Goal: Information Seeking & Learning: Learn about a topic

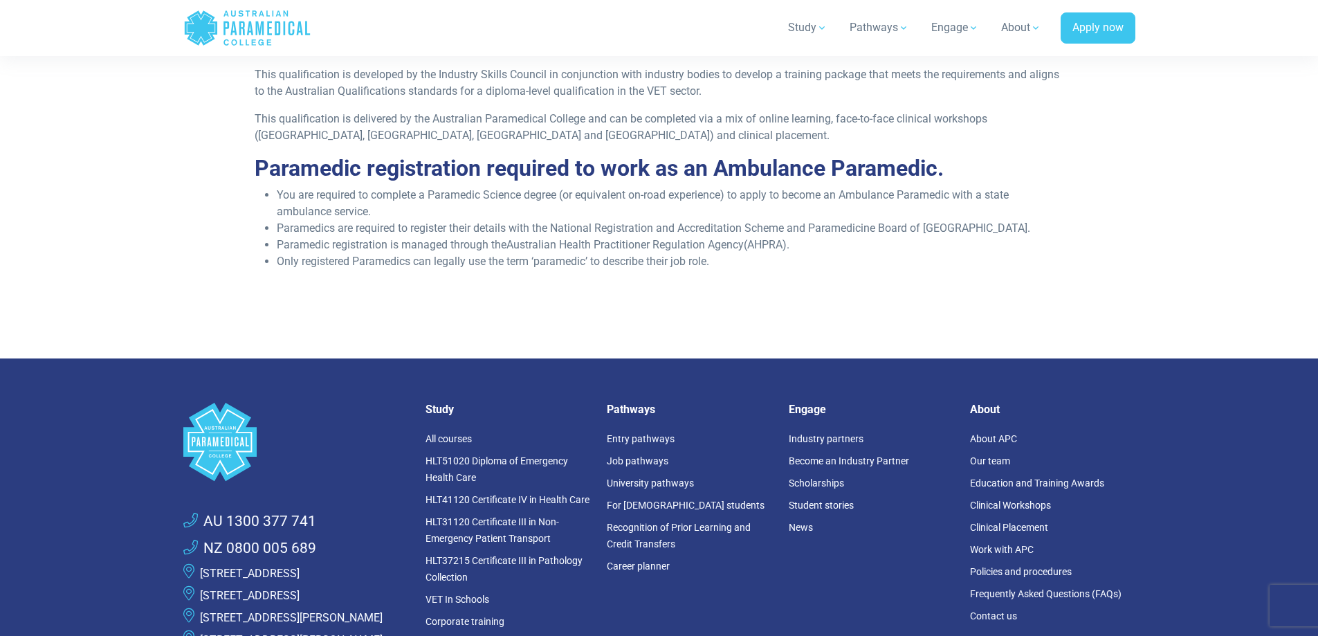
scroll to position [1868, 0]
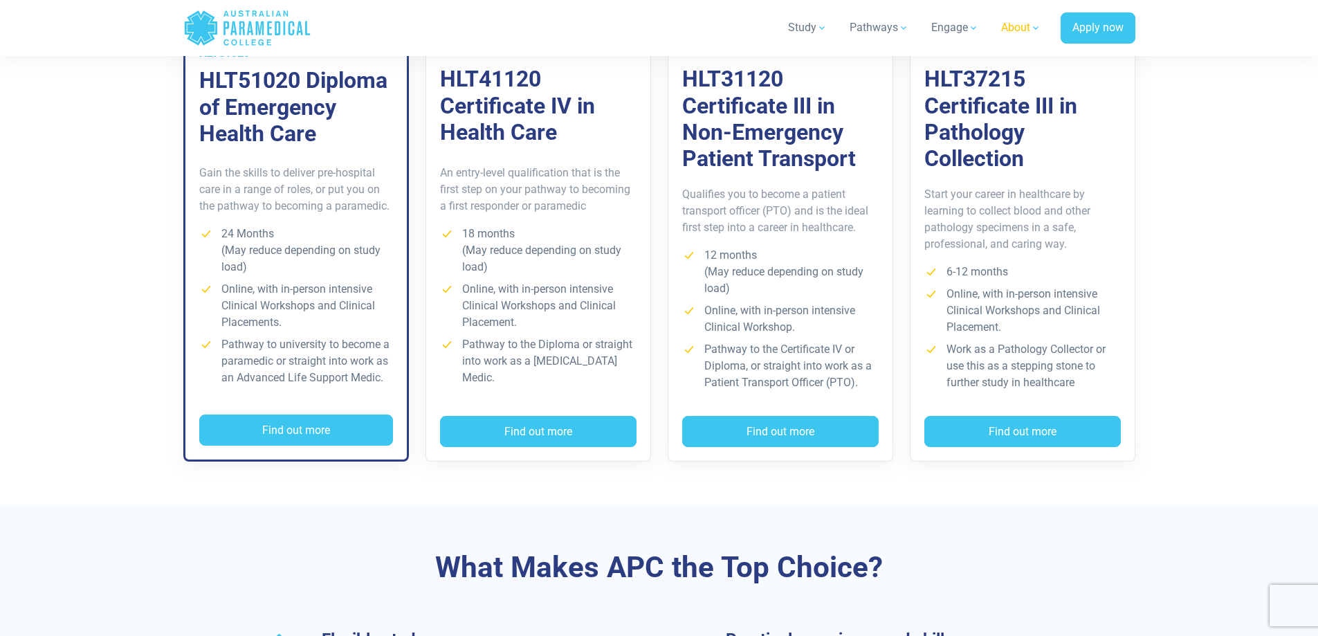
scroll to position [1038, 0]
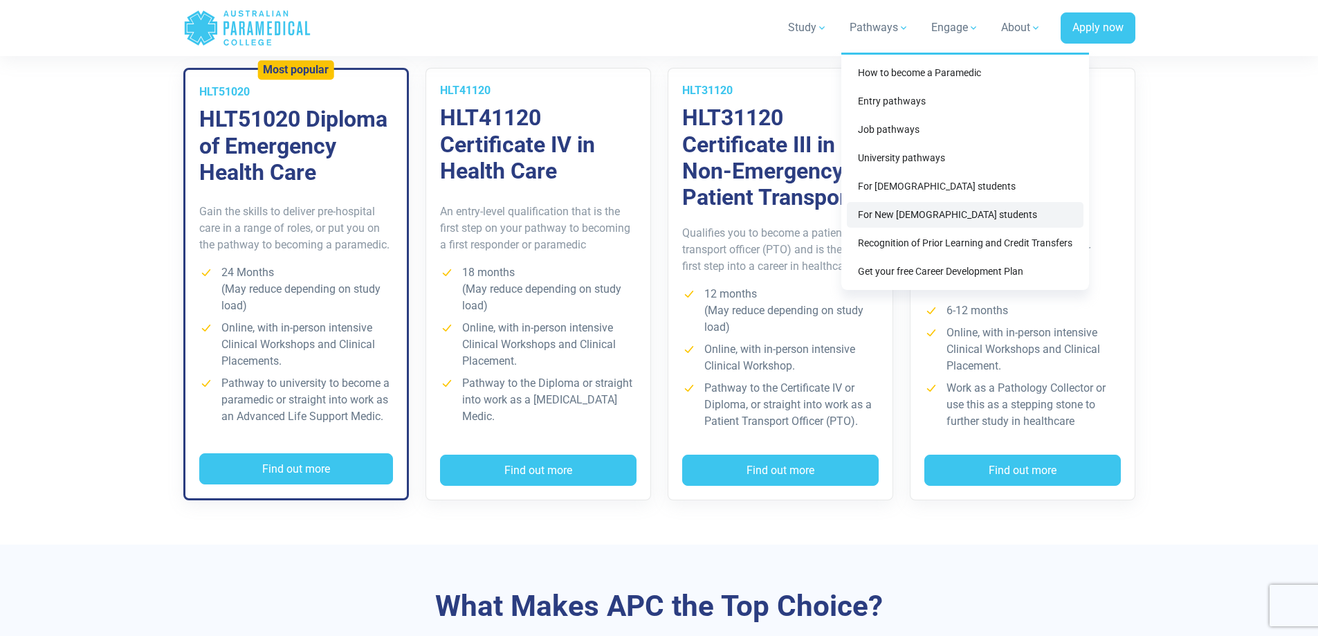
click at [881, 211] on link "For New [DEMOGRAPHIC_DATA] students" at bounding box center [965, 215] width 237 height 26
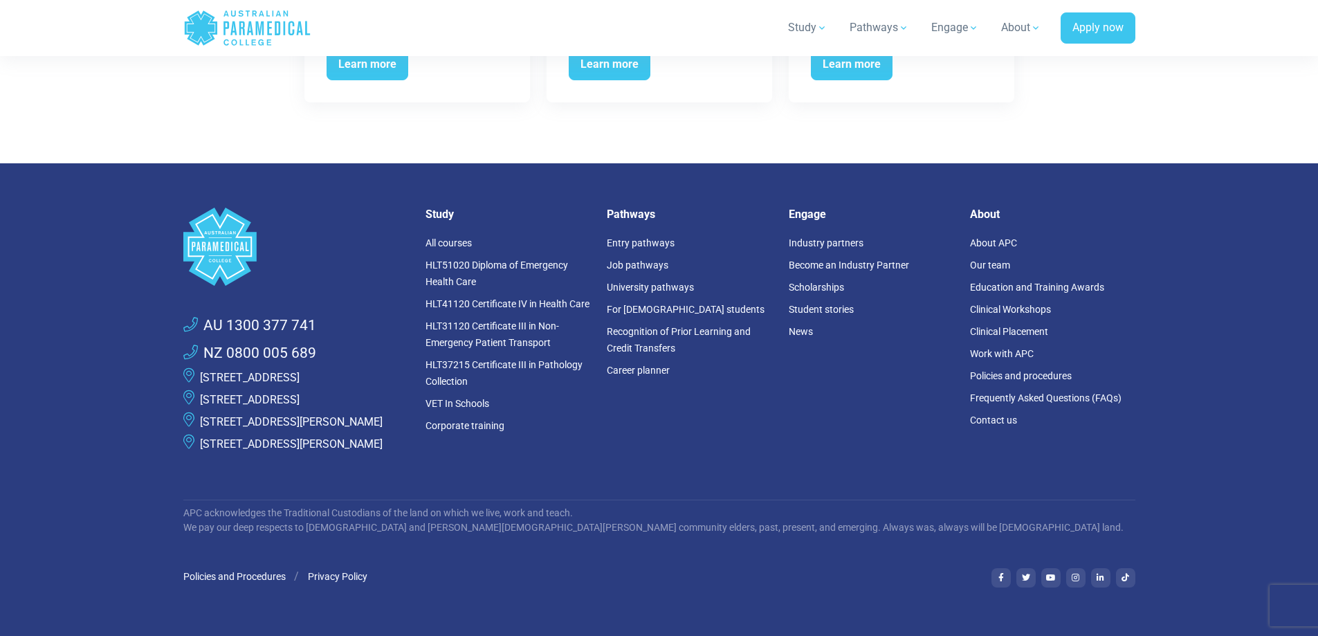
scroll to position [5661, 0]
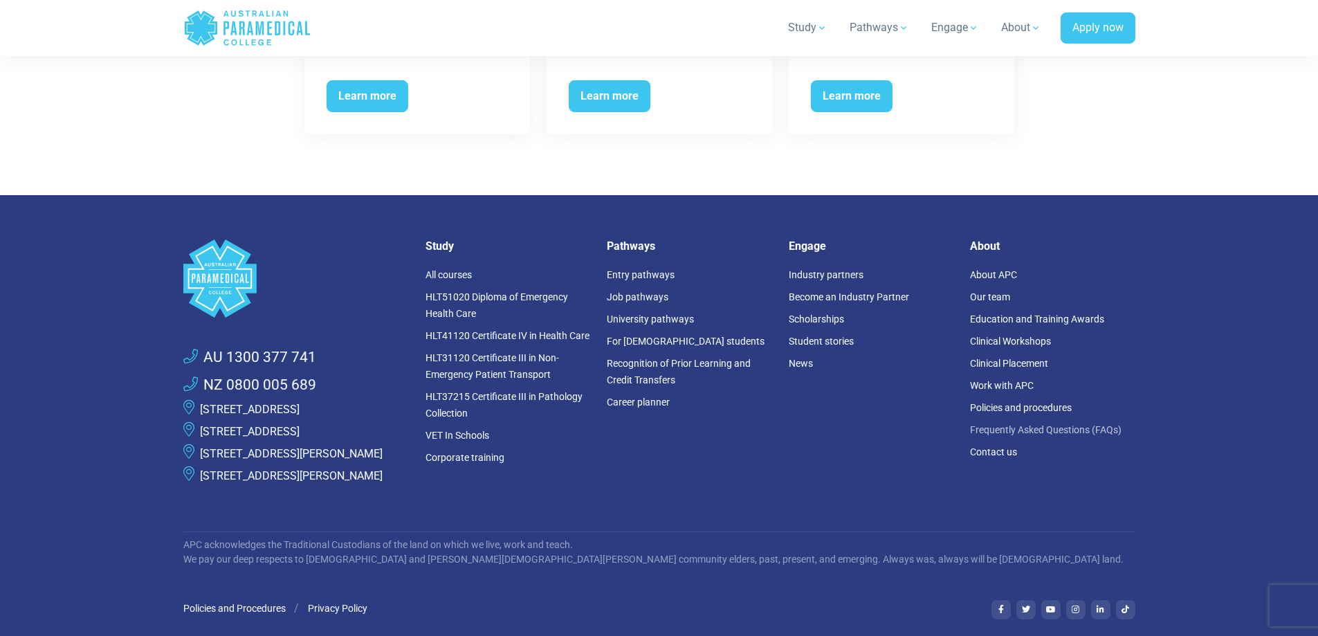
click at [1024, 424] on link "Frequently Asked Questions (FAQs)" at bounding box center [1045, 429] width 151 height 11
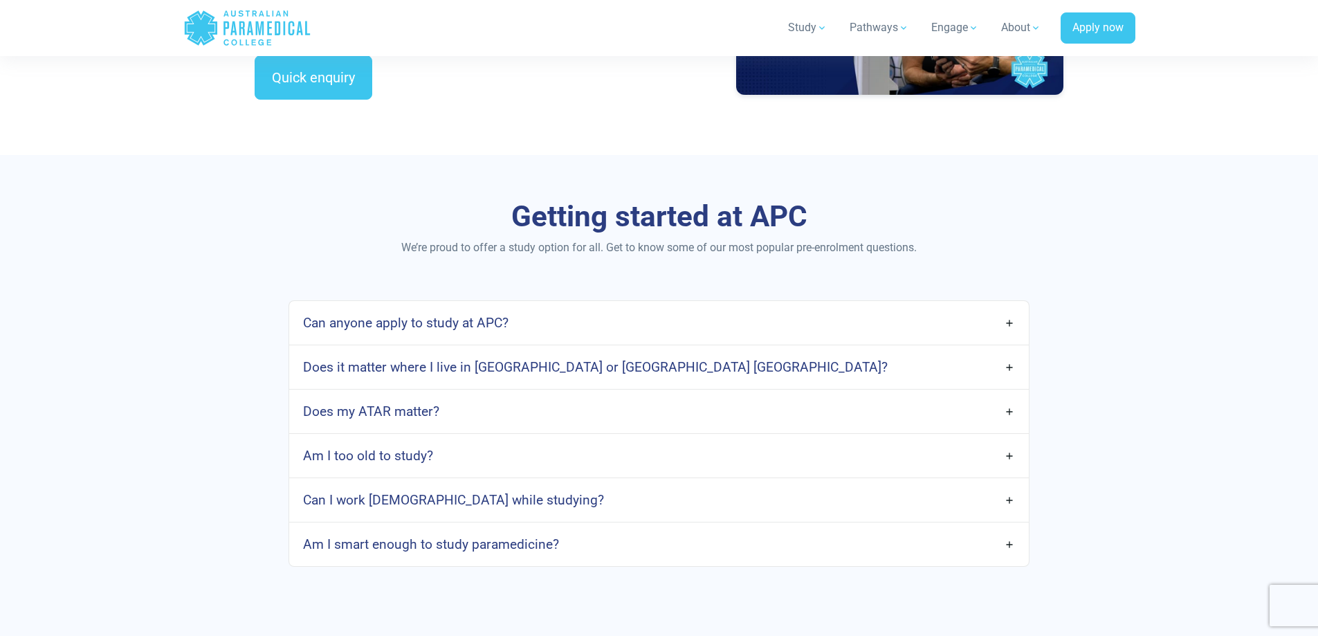
scroll to position [623, 0]
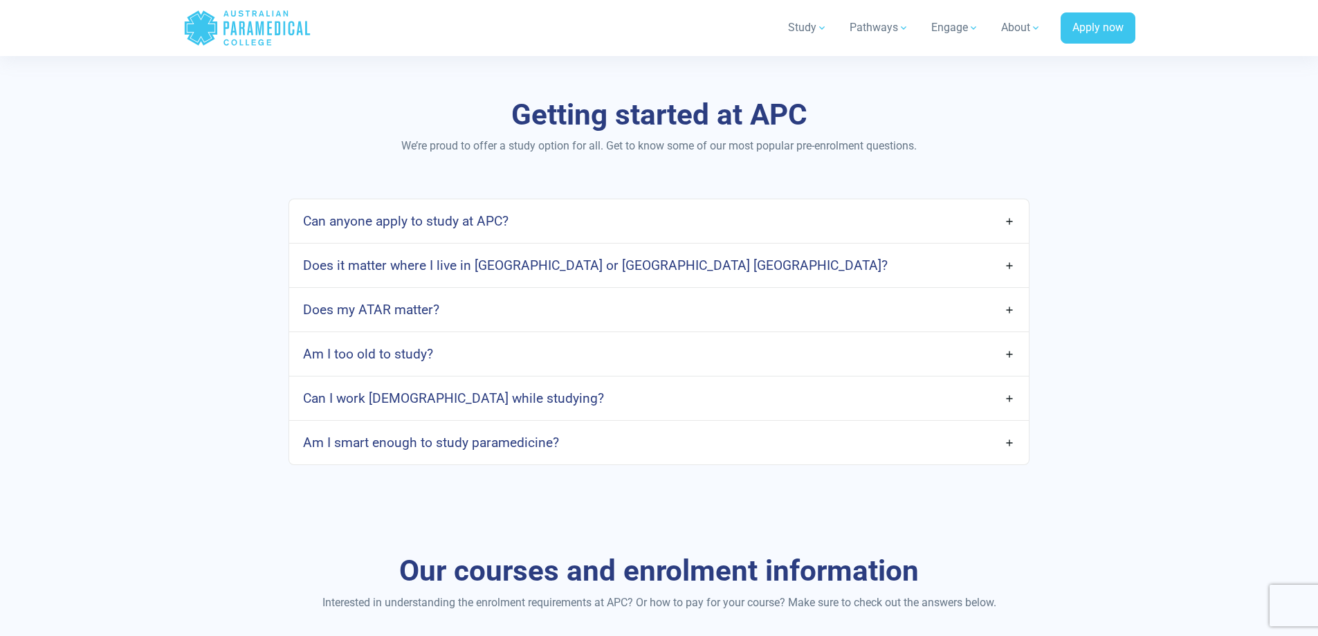
click at [1004, 267] on link "Does it matter where I live in Australia or Aotearoa New Zealand?" at bounding box center [658, 265] width 739 height 33
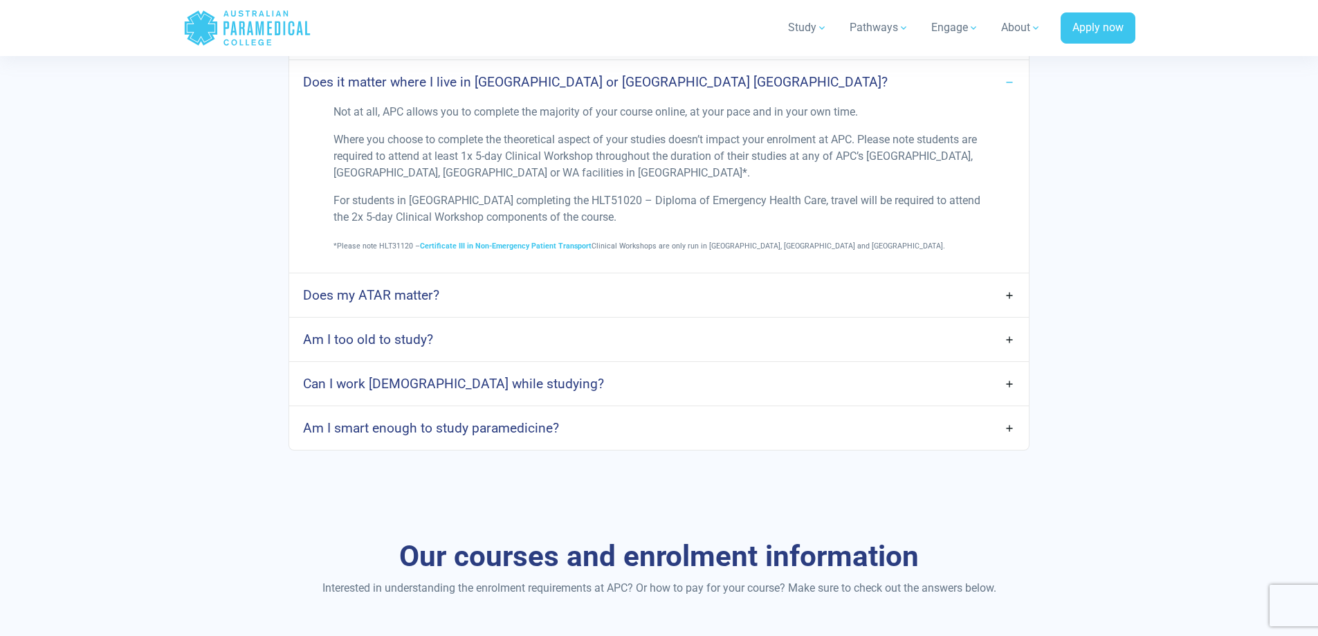
scroll to position [830, 0]
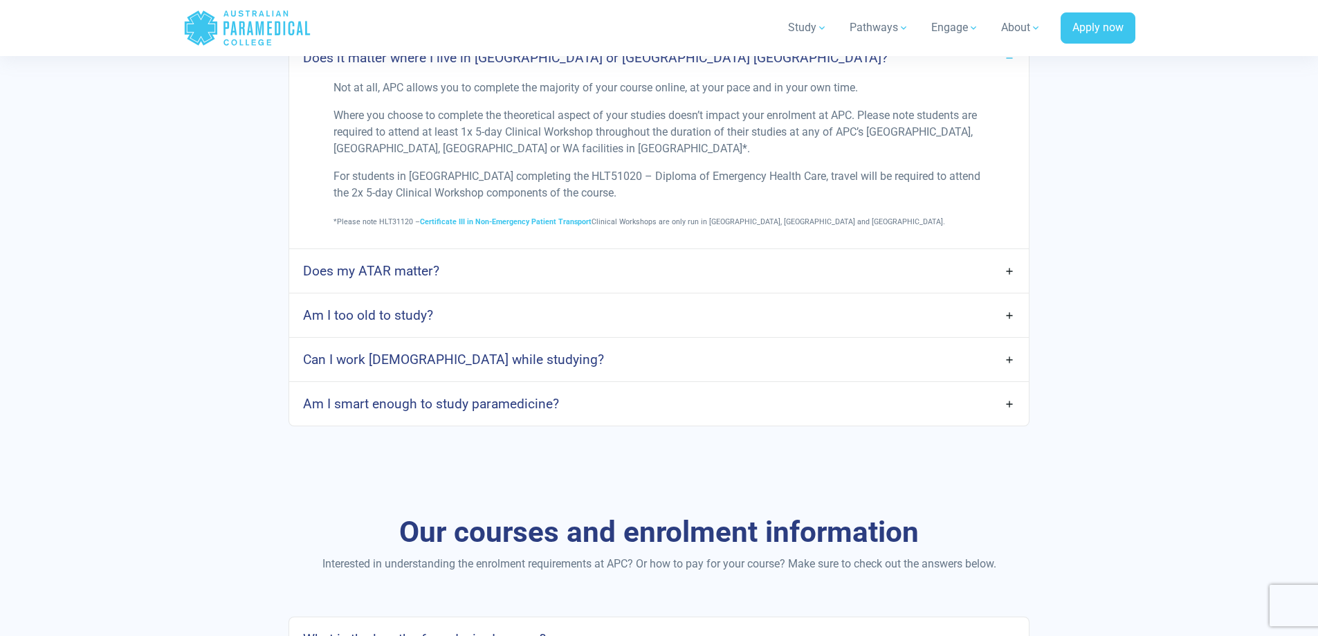
click at [1011, 358] on link "Can I work full-time while studying?" at bounding box center [658, 359] width 739 height 33
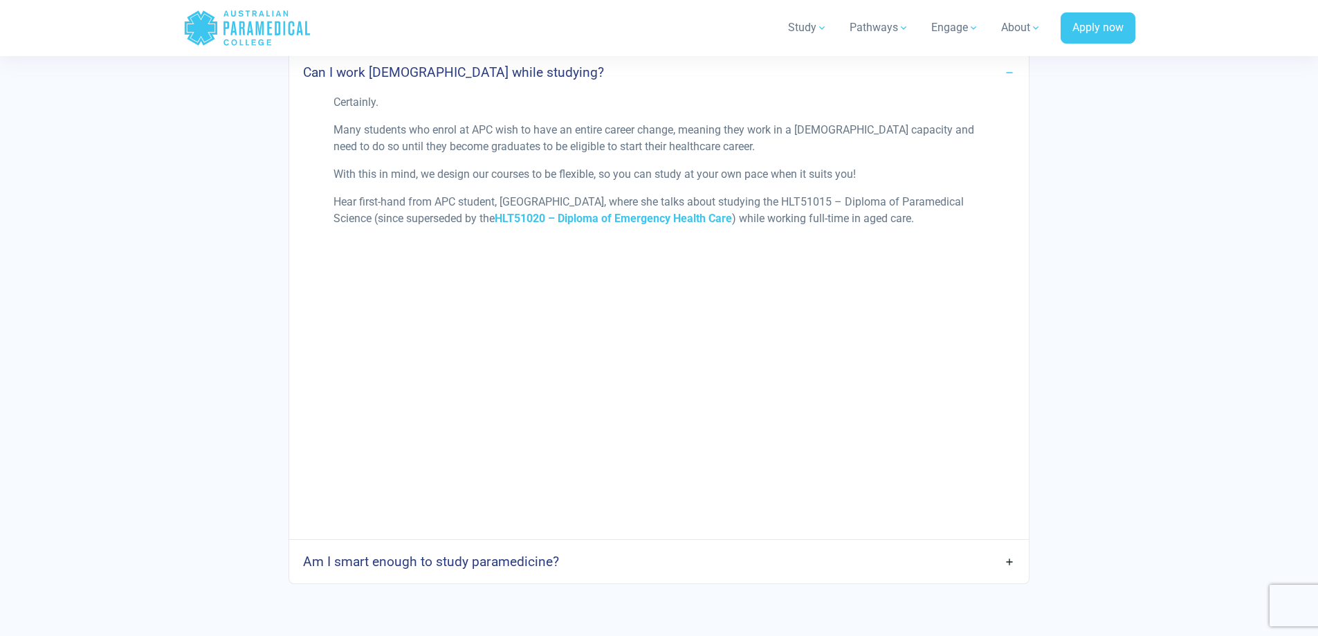
scroll to position [1176, 0]
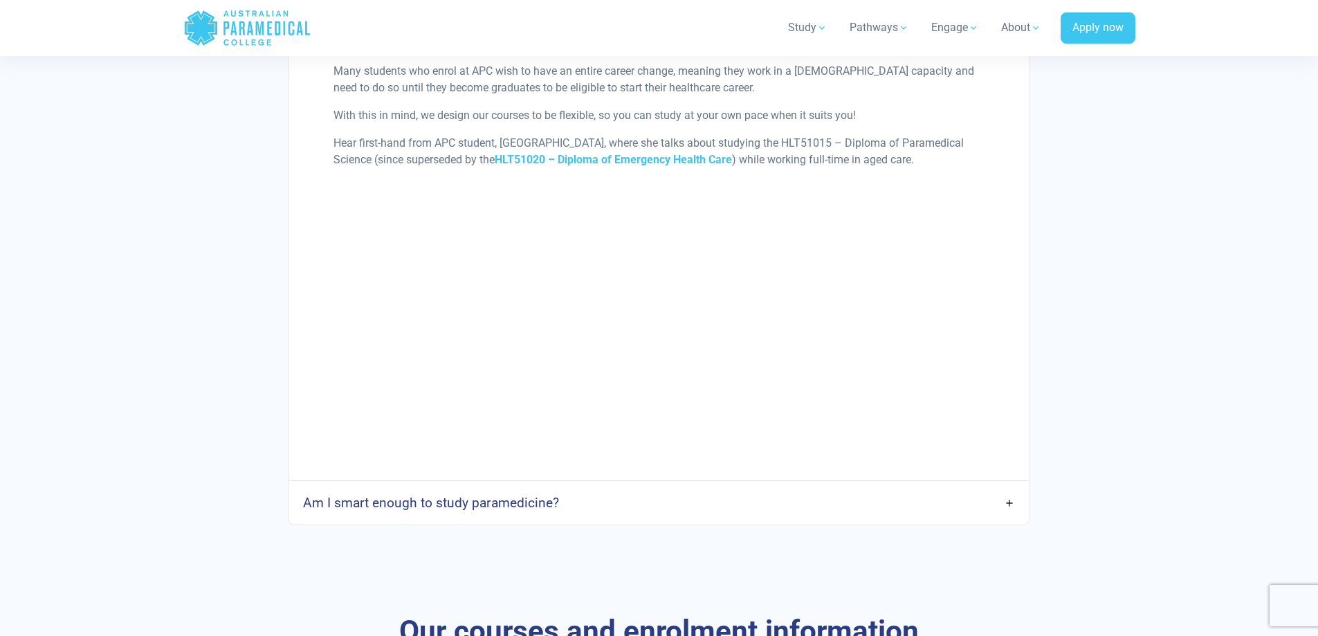
click at [1007, 499] on link "Am I smart enough to study paramedicine?" at bounding box center [658, 502] width 739 height 33
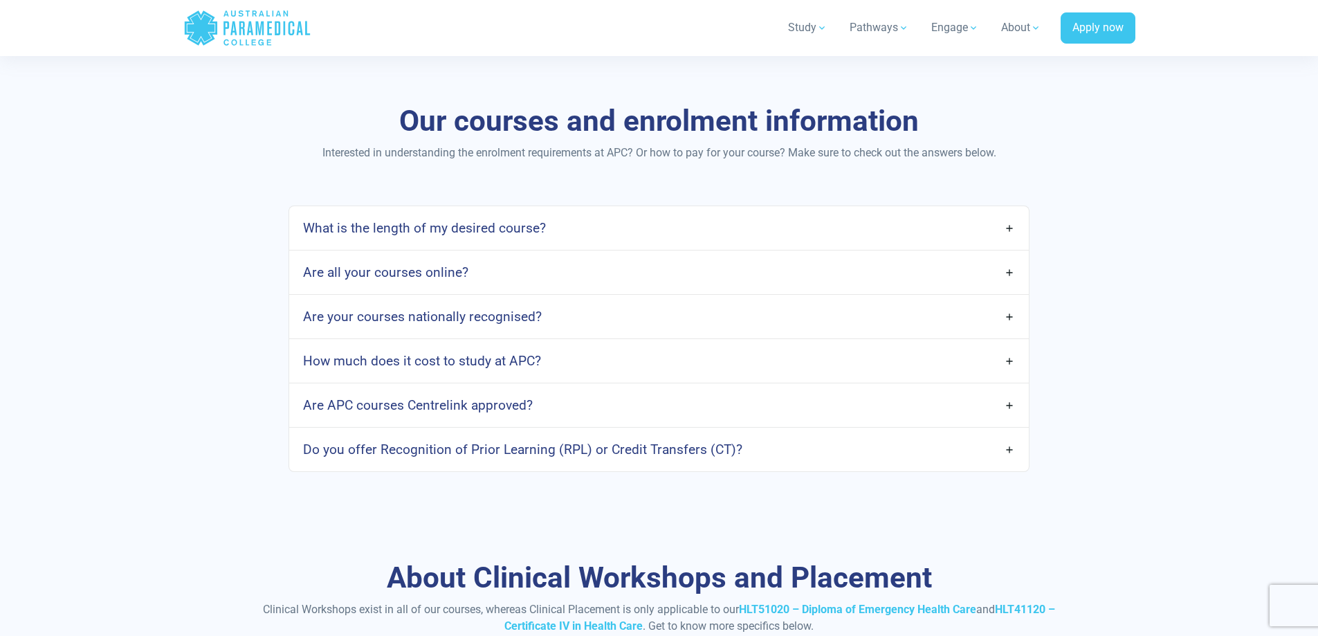
scroll to position [2144, 0]
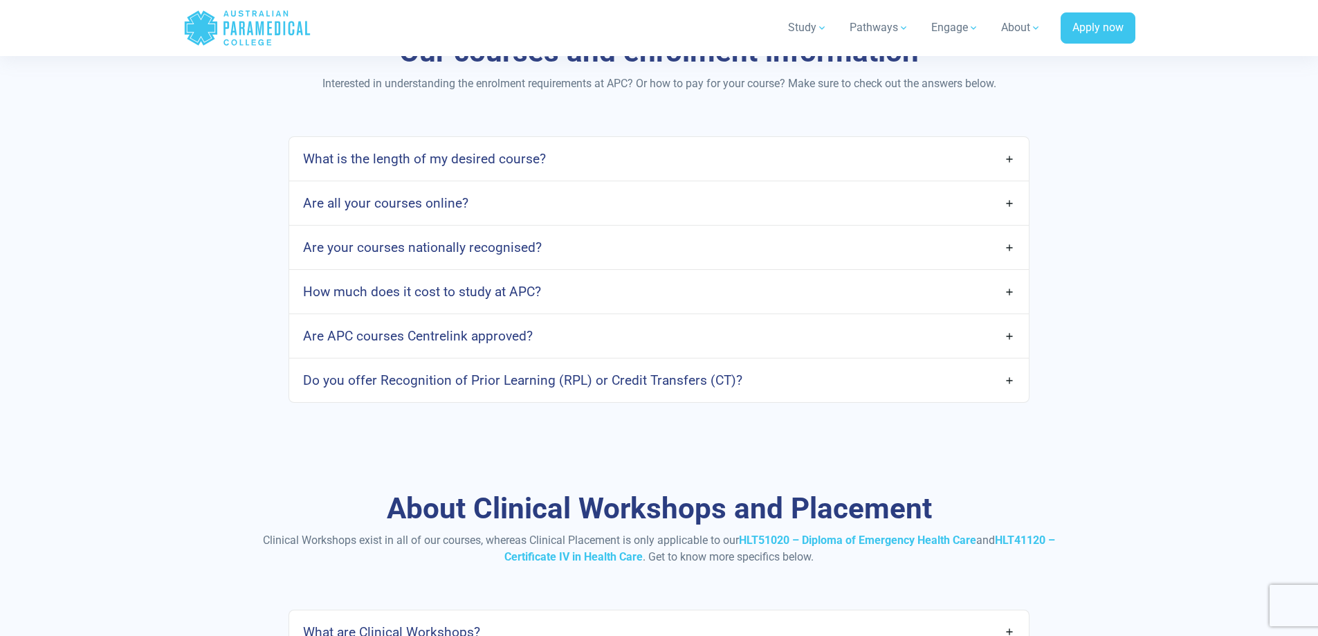
click at [1002, 290] on link "How much does it cost to study at APC?" at bounding box center [658, 291] width 739 height 33
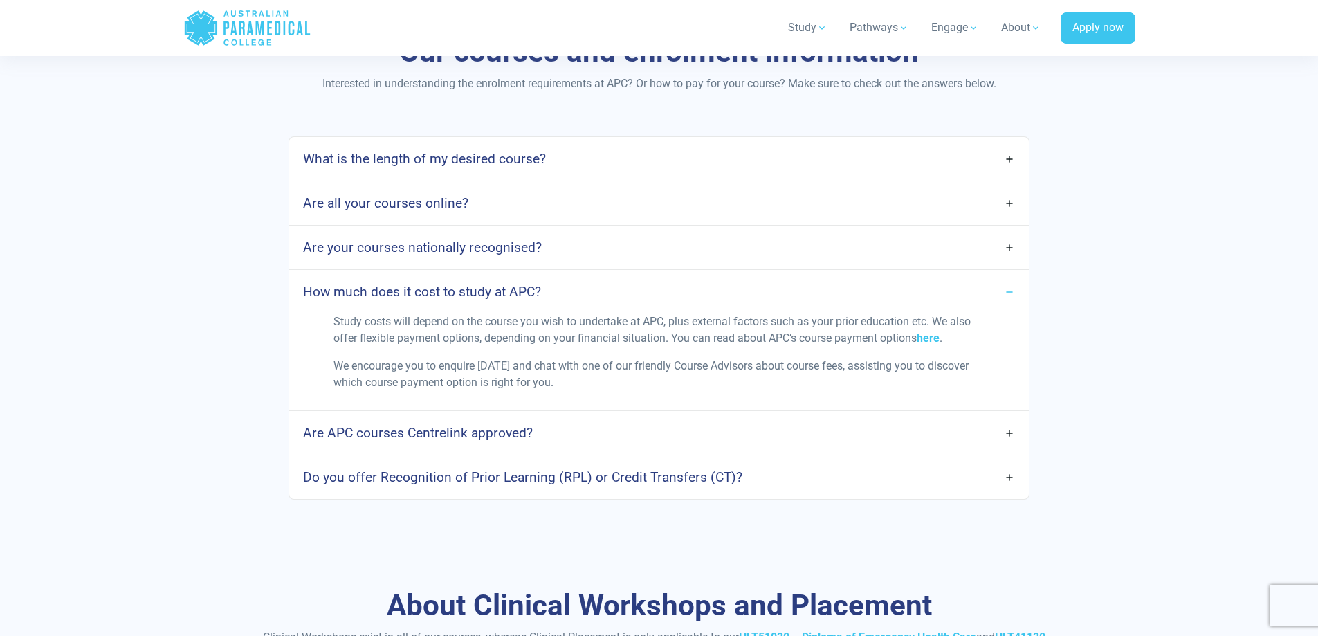
click at [1013, 157] on link "What is the length of my desired course?" at bounding box center [658, 158] width 739 height 33
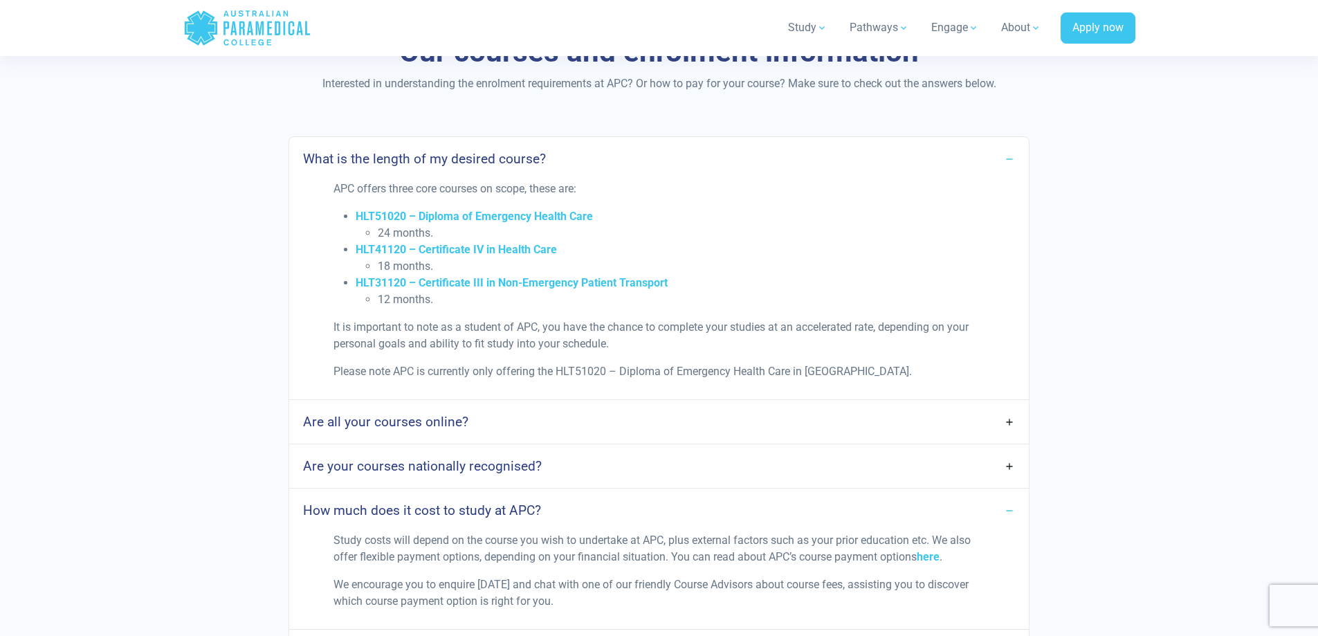
click at [1013, 157] on link "What is the length of my desired course?" at bounding box center [658, 158] width 739 height 33
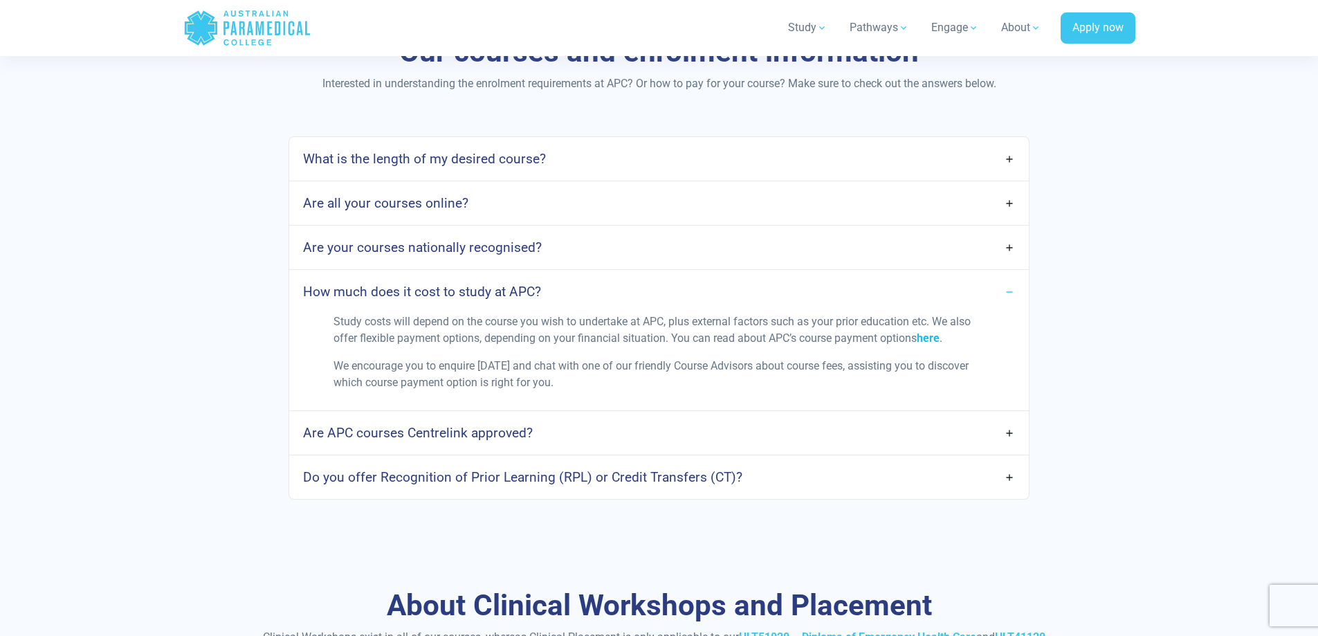
click at [938, 339] on link "here" at bounding box center [928, 337] width 23 height 13
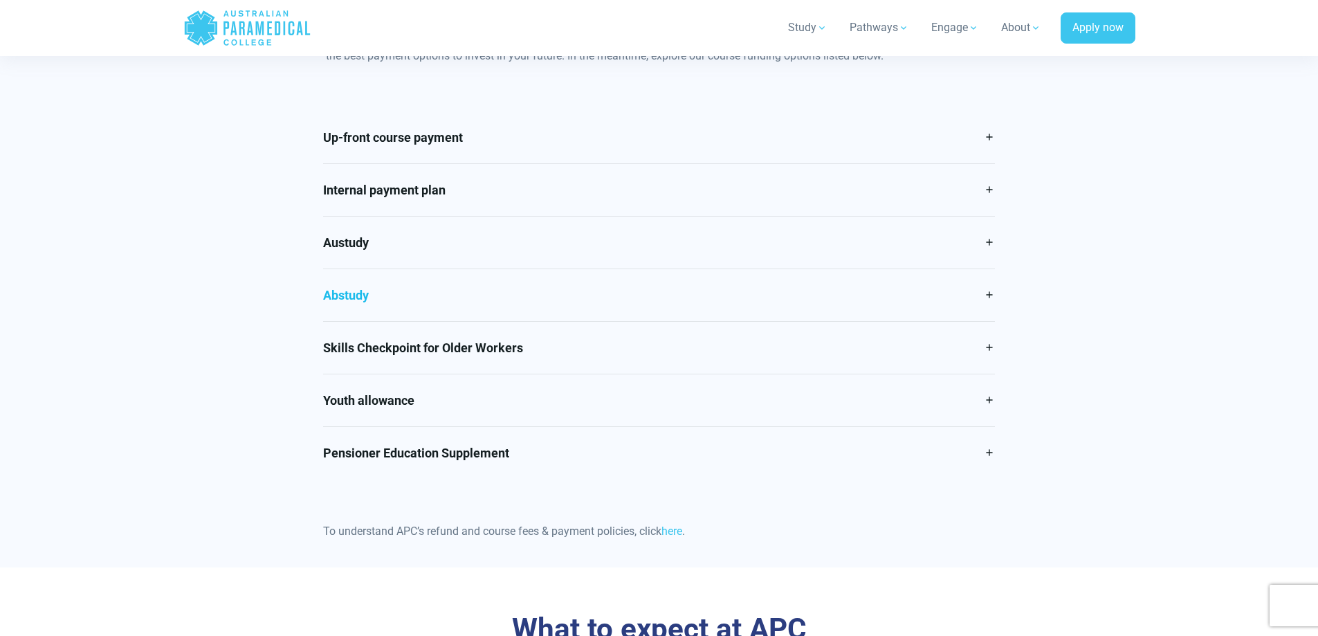
scroll to position [692, 0]
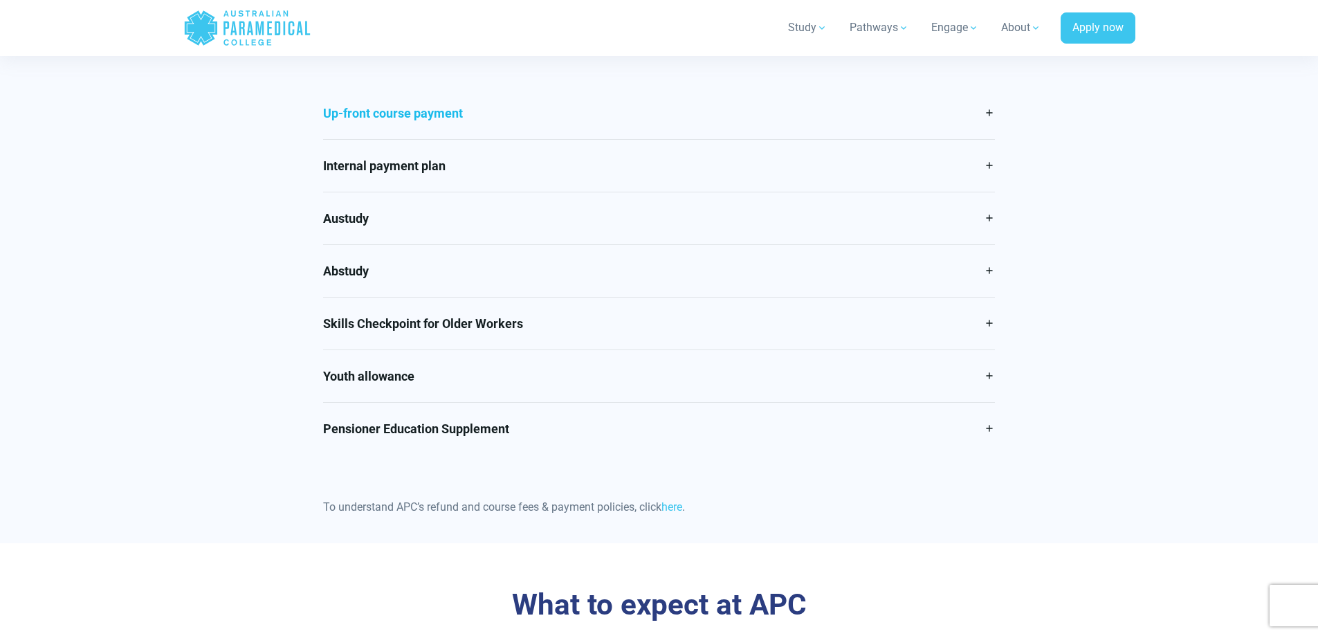
click at [982, 109] on link "Up-front course payment" at bounding box center [659, 113] width 672 height 52
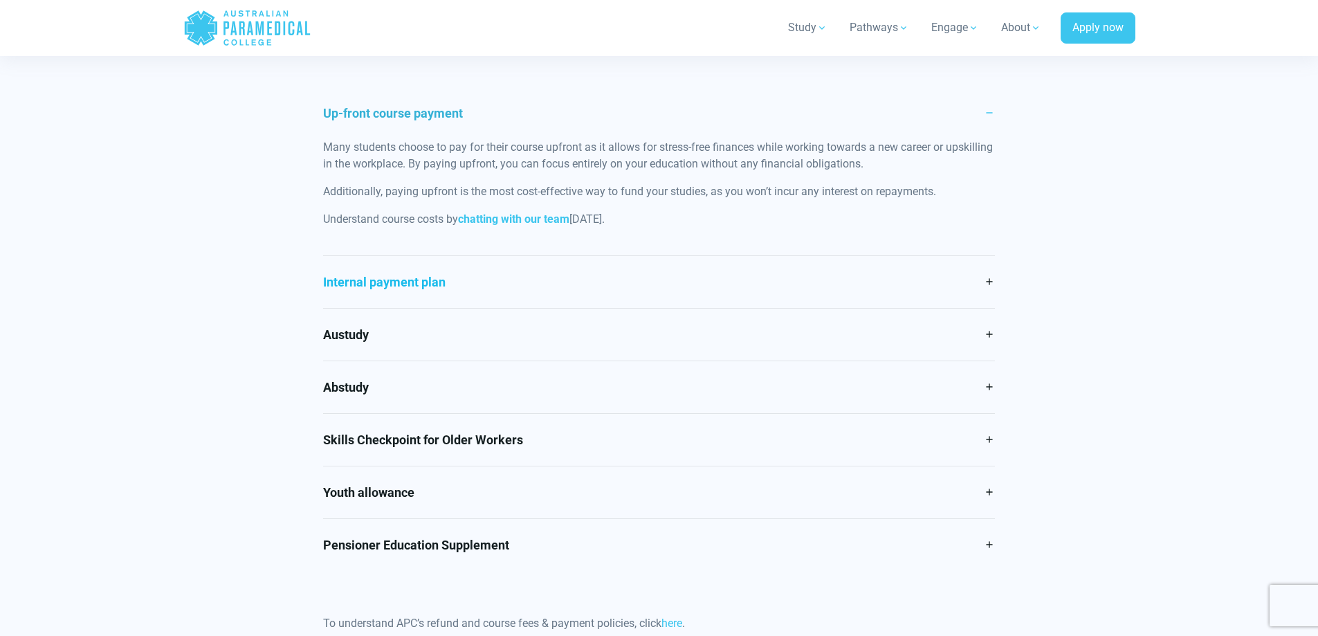
click at [993, 281] on link "Internal payment plan" at bounding box center [659, 282] width 672 height 52
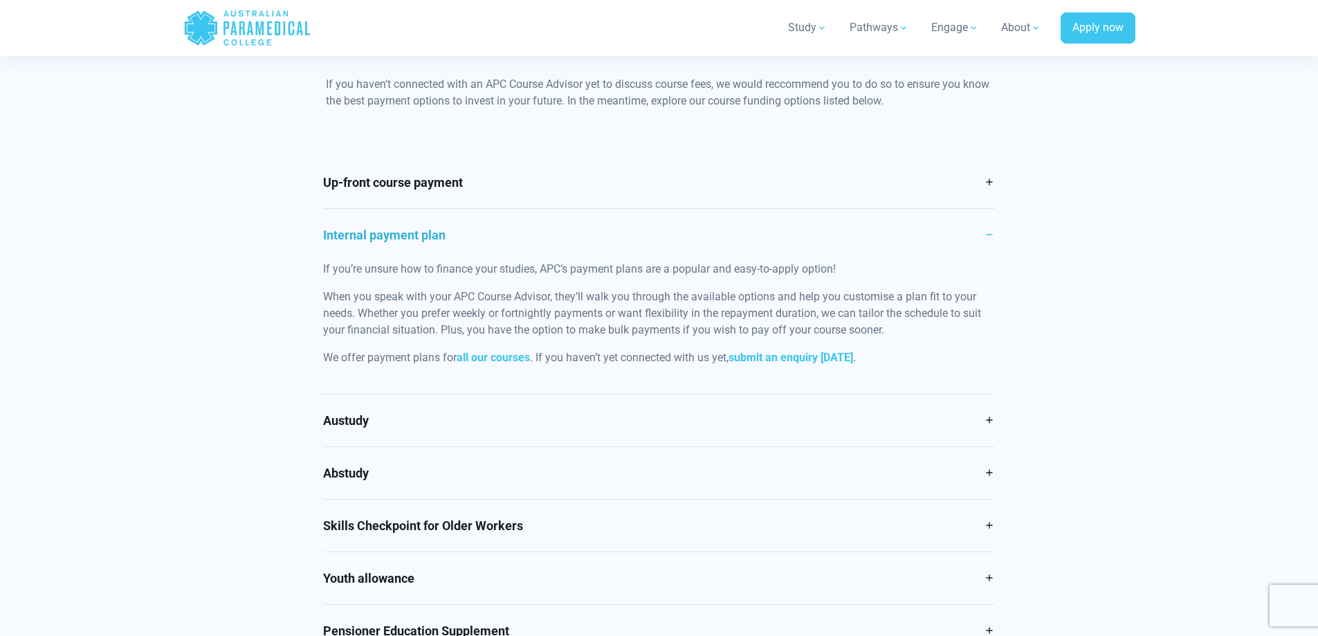
scroll to position [277, 0]
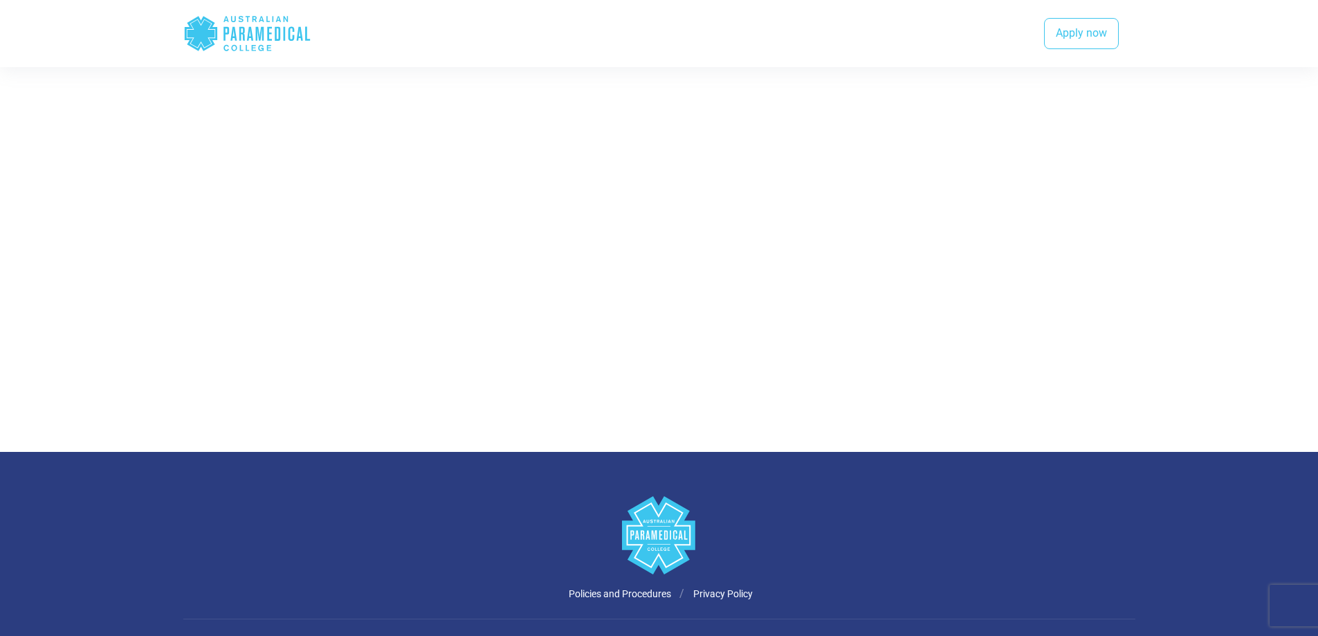
scroll to position [3531, 0]
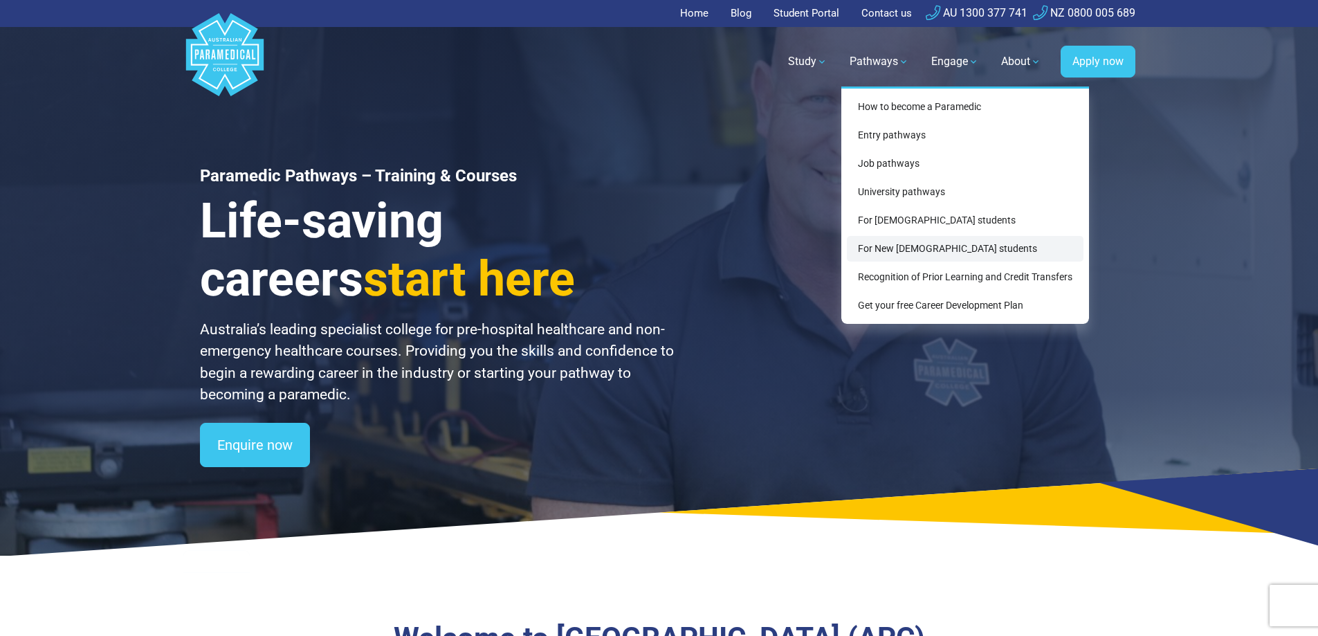
click at [867, 246] on link "For New [DEMOGRAPHIC_DATA] students" at bounding box center [965, 249] width 237 height 26
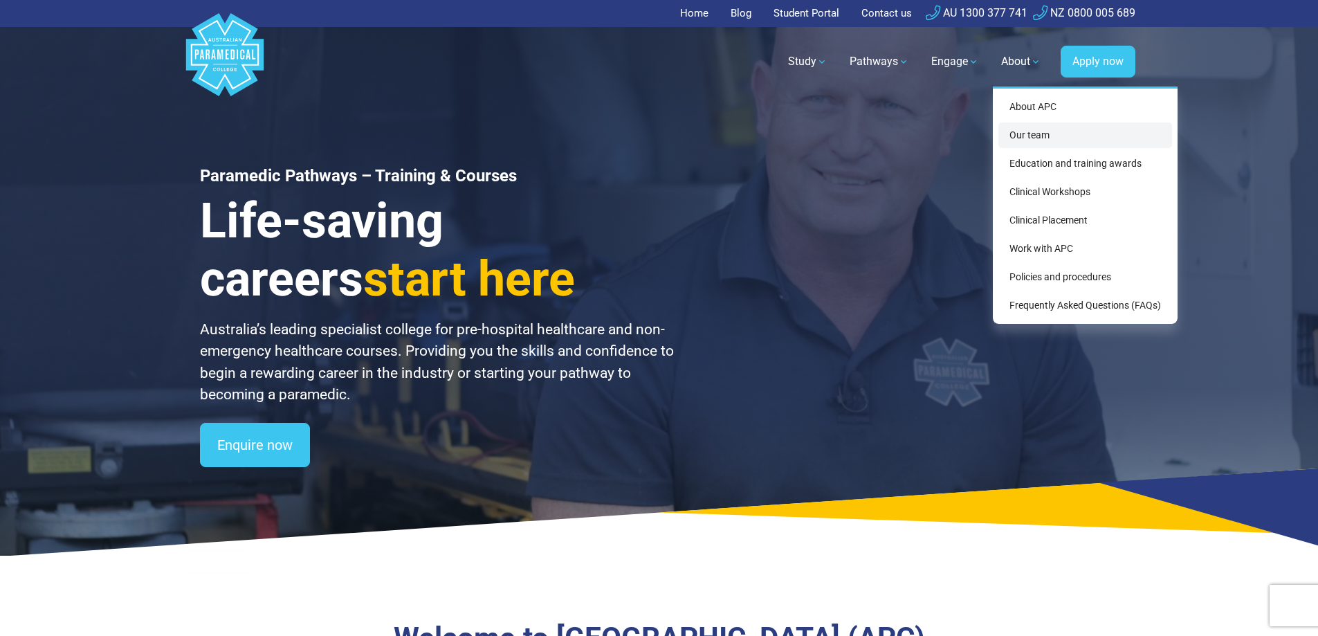
click at [1026, 135] on link "Our team" at bounding box center [1085, 135] width 174 height 26
click at [1042, 273] on link "Policies and procedures" at bounding box center [1085, 277] width 174 height 26
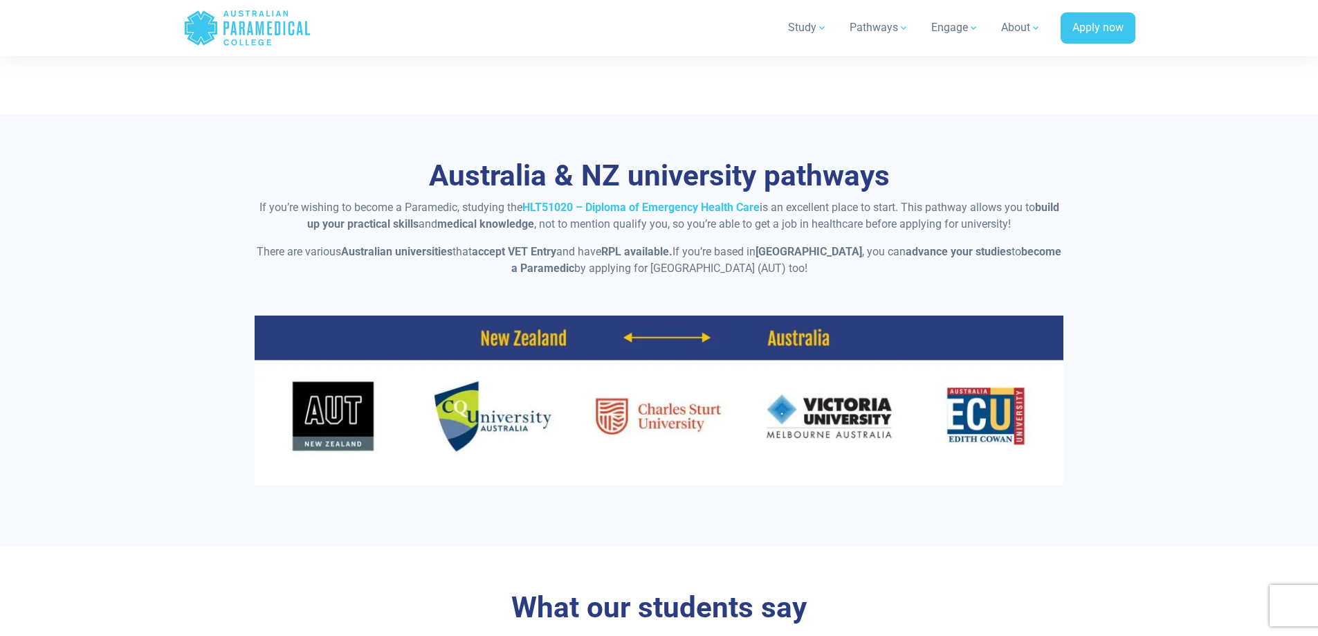
scroll to position [3666, 0]
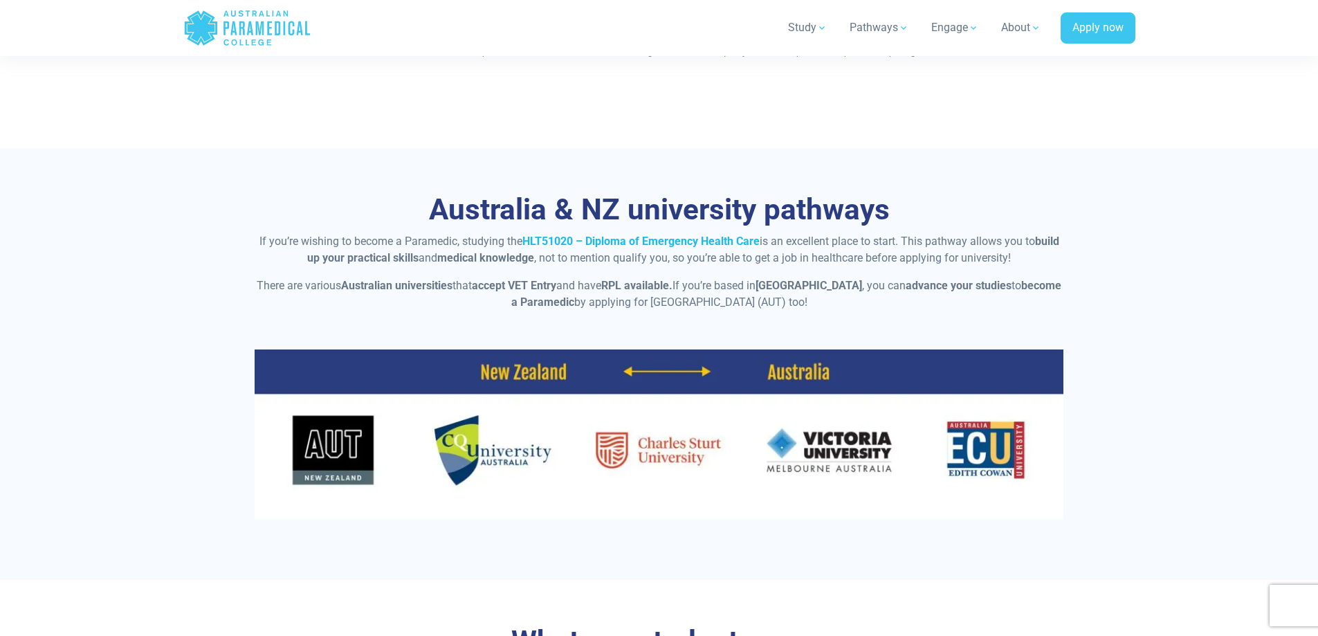
click at [668, 234] on link "HLT51020 – Diploma of Emergency Health Care" at bounding box center [640, 240] width 237 height 13
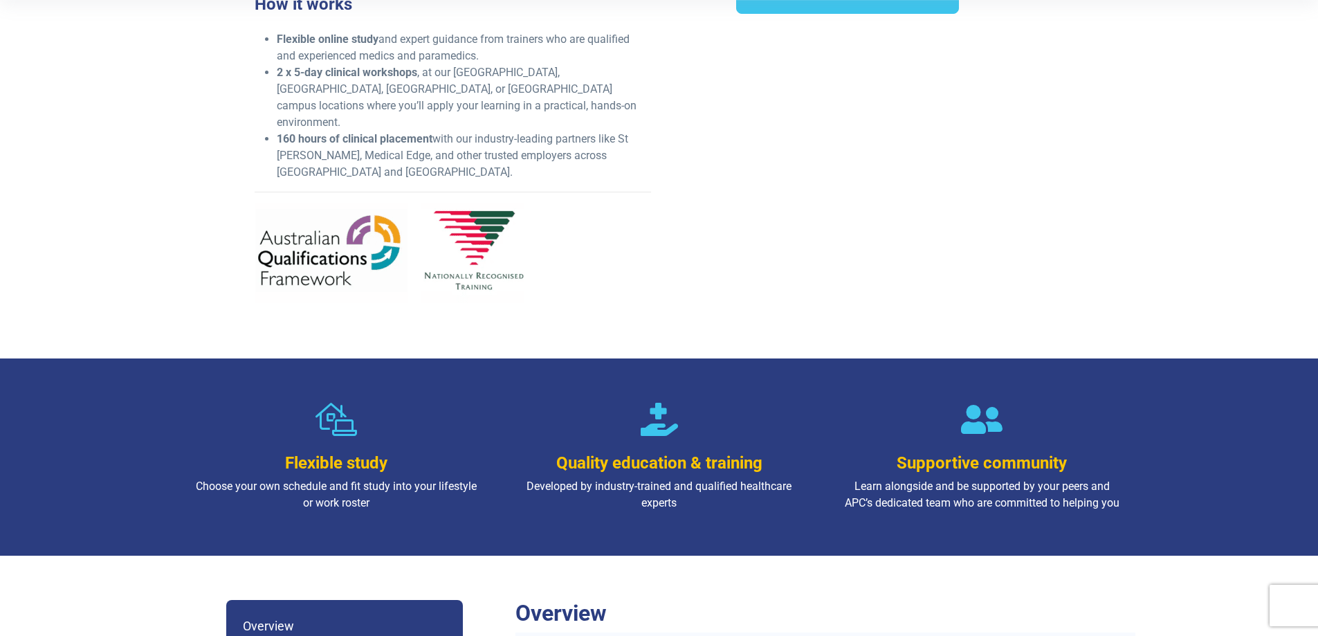
scroll to position [692, 0]
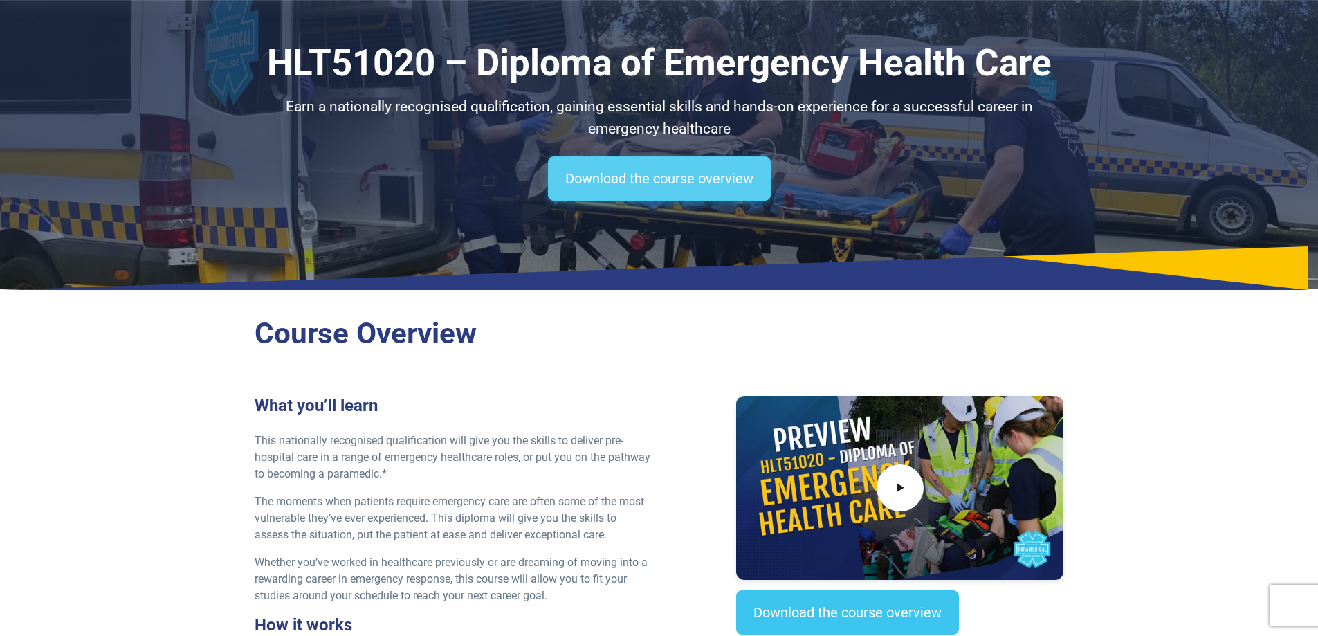
click at [669, 169] on link "Download the course overview" at bounding box center [659, 178] width 223 height 44
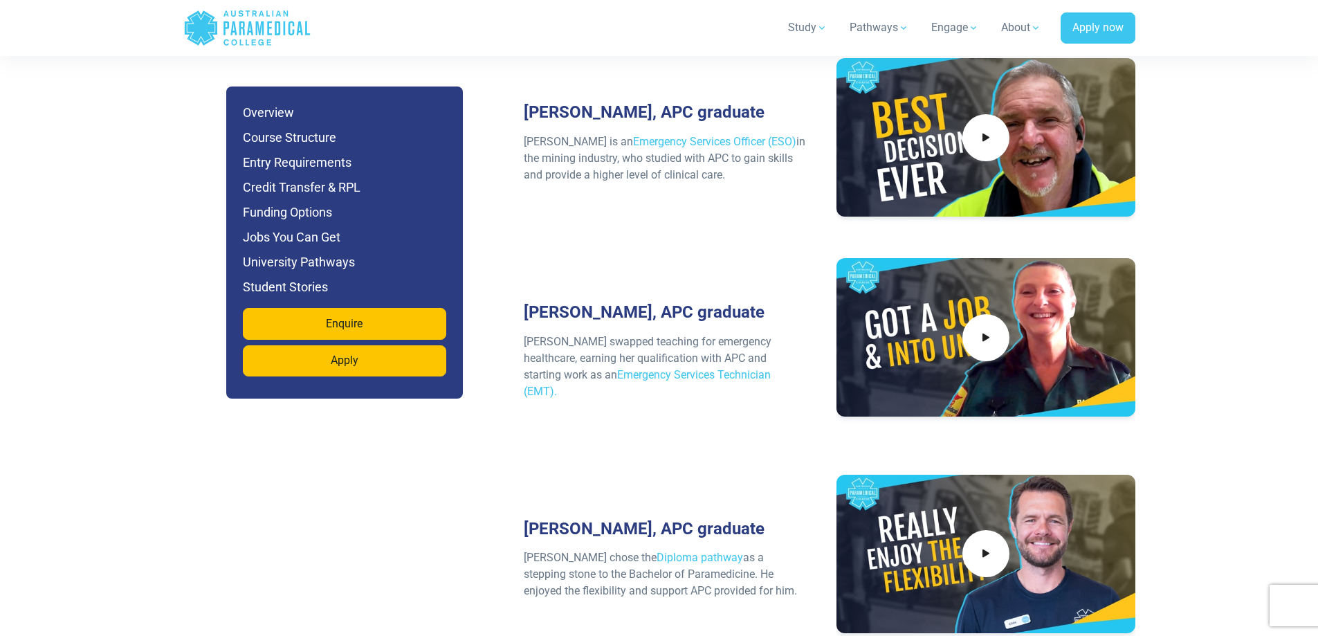
scroll to position [5768, 0]
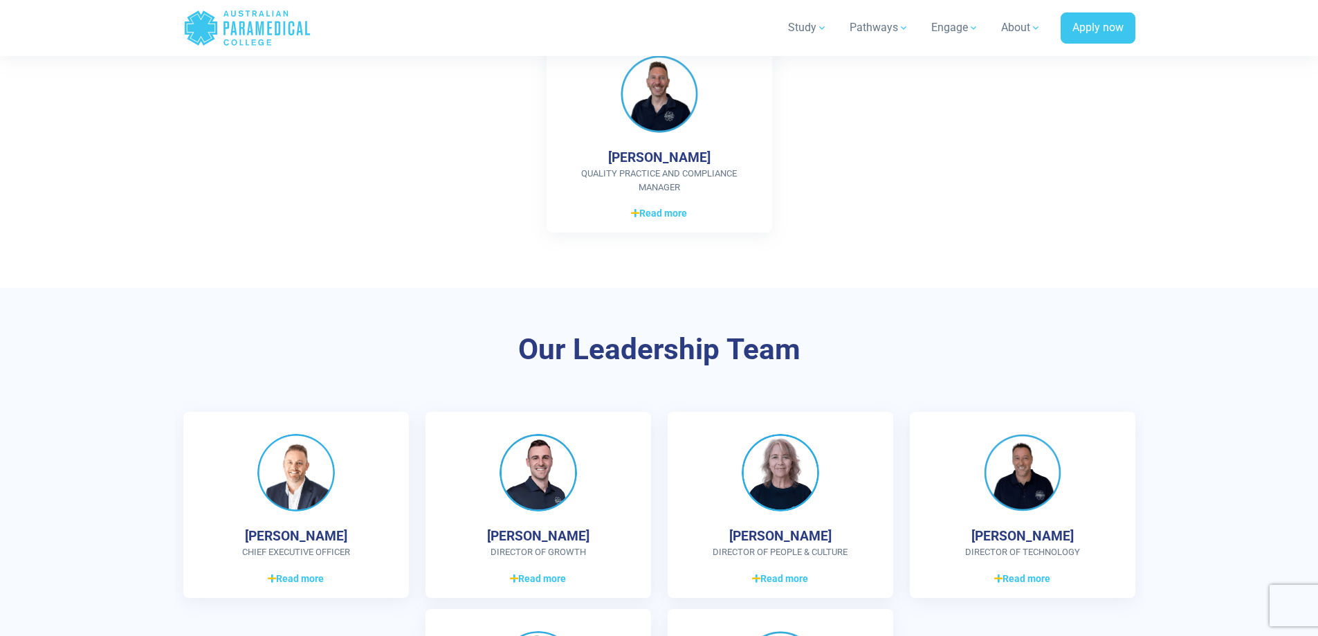
scroll to position [3666, 0]
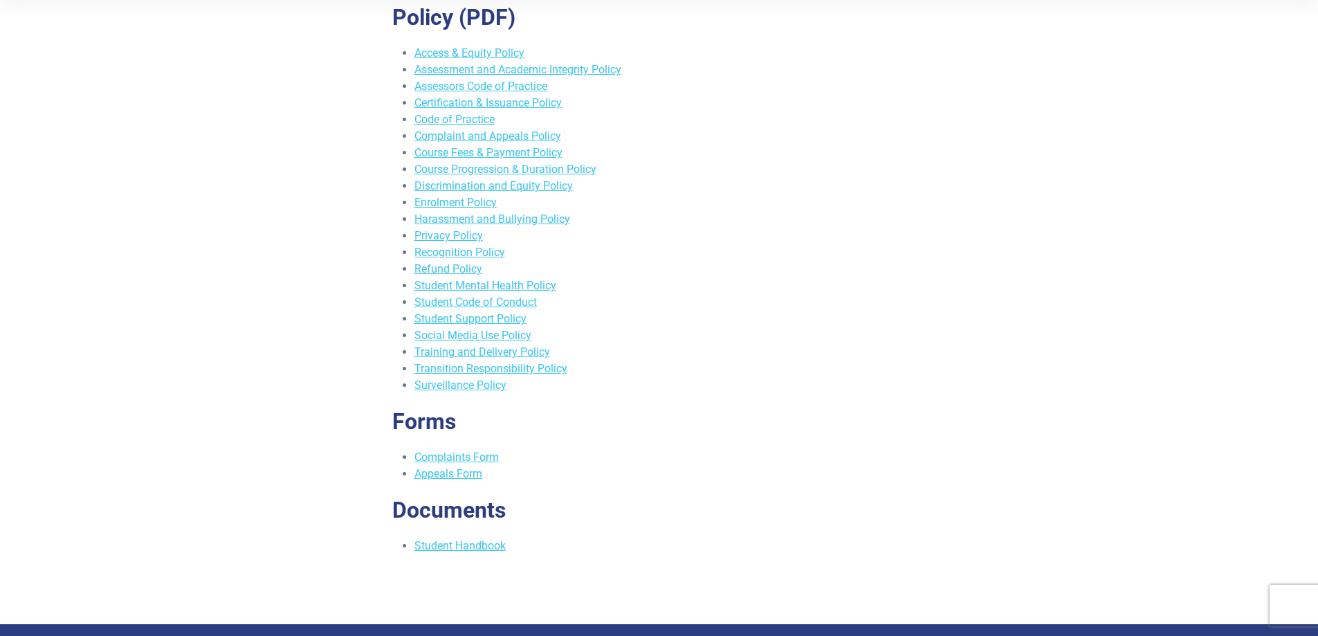
scroll to position [277, 0]
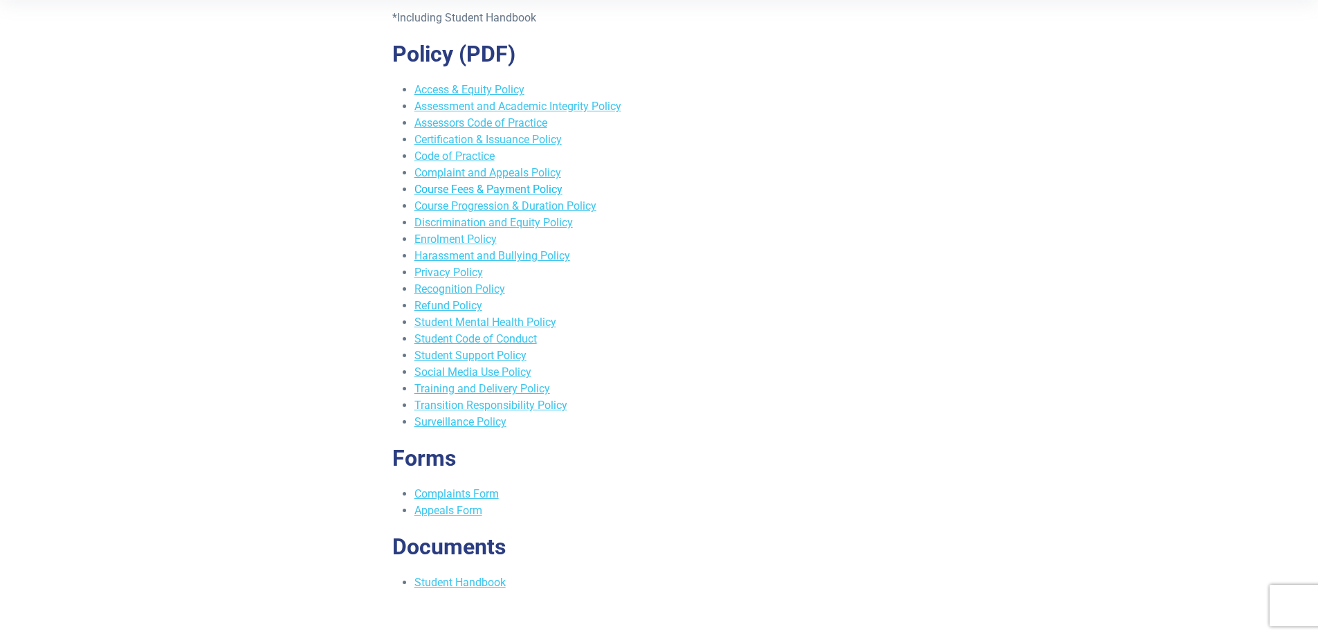
click at [459, 184] on link "Course Fees & Payment Policy" at bounding box center [488, 189] width 148 height 13
click at [464, 587] on link "Student Handbook" at bounding box center [459, 582] width 91 height 13
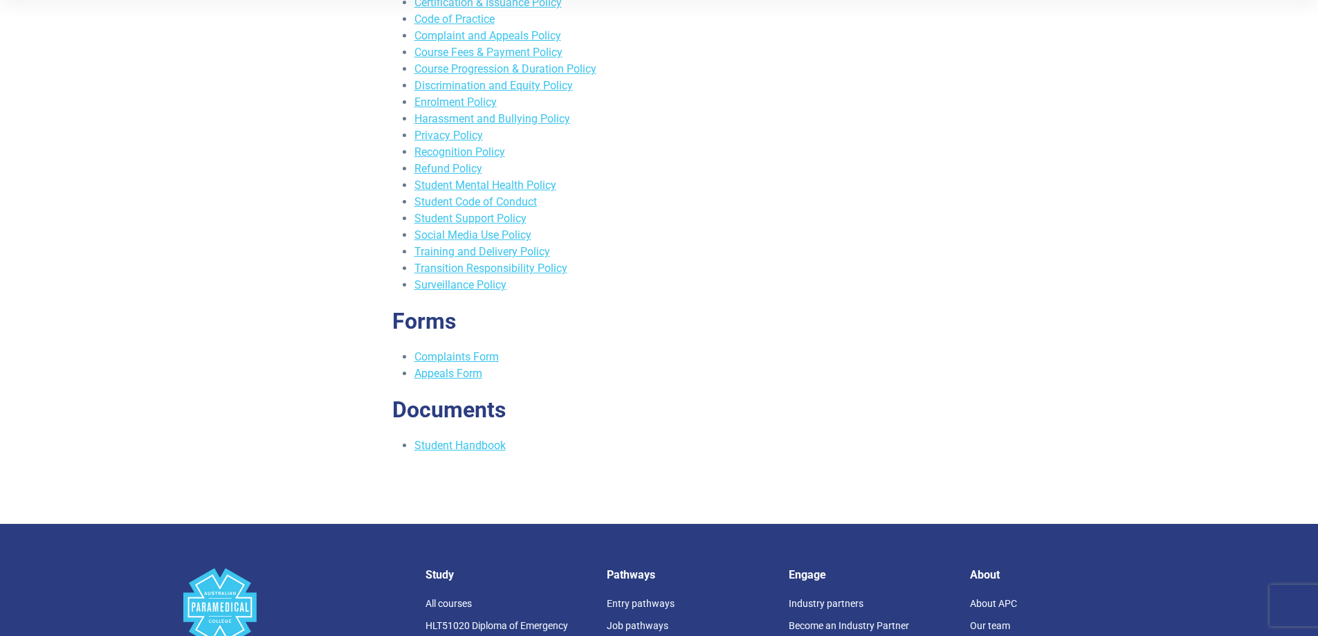
scroll to position [415, 0]
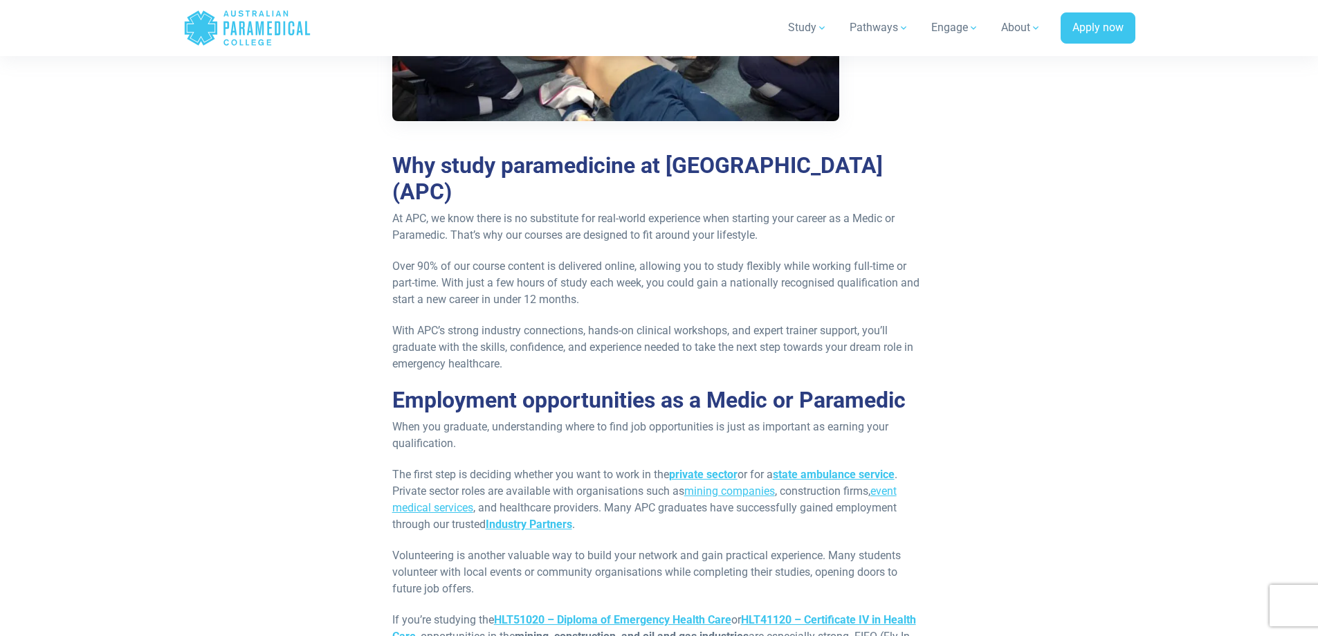
scroll to position [2830, 0]
